Goal: Check status: Check status

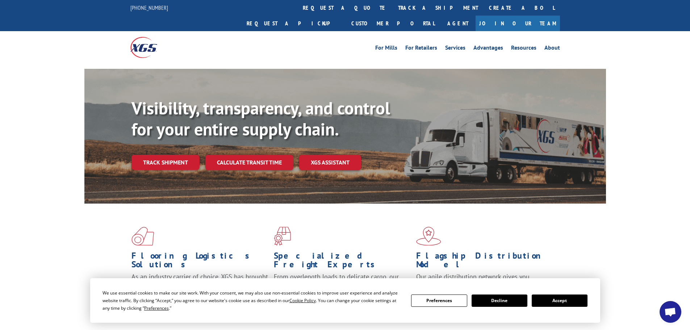
click at [631, 204] on div "Flooring Logistics Solutions As an industry carrier of choice, XGS has brought …" at bounding box center [345, 277] width 690 height 146
click at [649, 204] on div "Flooring Logistics Solutions As an industry carrier of choice, XGS has brought …" at bounding box center [345, 277] width 690 height 146
click at [393, 9] on link "track a shipment" at bounding box center [438, 8] width 91 height 16
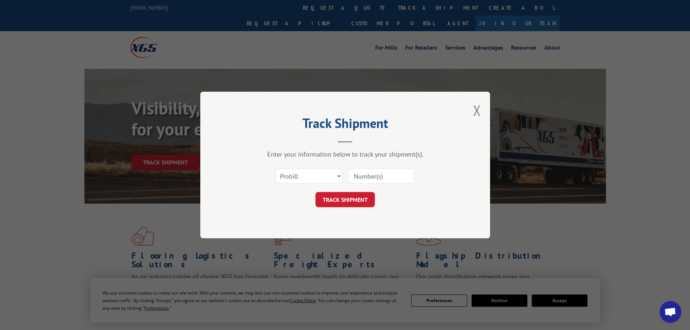
click at [390, 182] on input at bounding box center [381, 175] width 67 height 15
click at [321, 181] on select "Select category... Probill BOL PO" at bounding box center [309, 175] width 67 height 15
select select "bol"
click at [276, 168] on select "Select category... Probill BOL PO" at bounding box center [309, 175] width 67 height 15
click at [363, 182] on input at bounding box center [381, 175] width 67 height 15
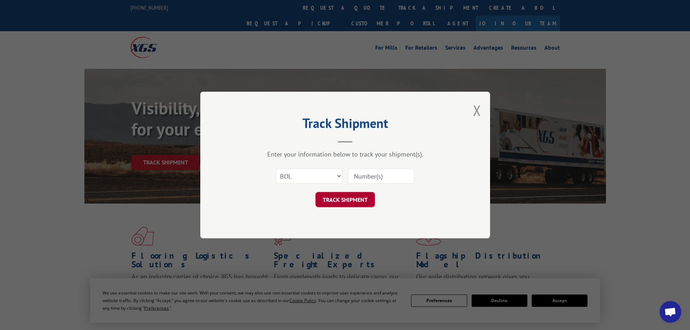
paste input "6882933"
type input "6882933"
click at [355, 198] on button "TRACK SHIPMENT" at bounding box center [344, 199] width 59 height 15
